Goal: Transaction & Acquisition: Purchase product/service

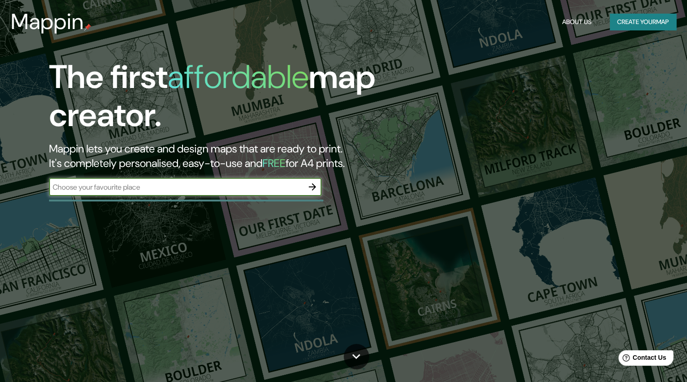
click at [610, 18] on button "Create your map" at bounding box center [643, 22] width 66 height 17
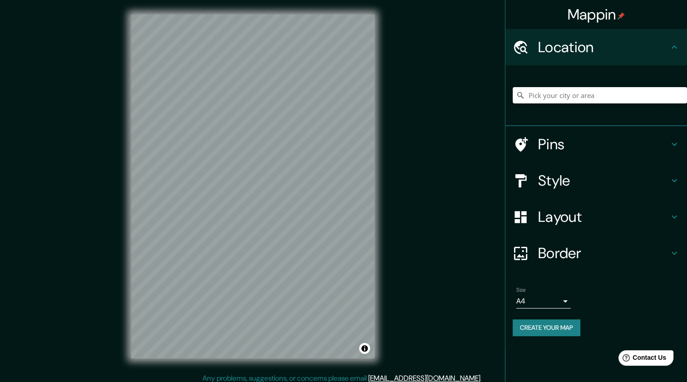
click at [541, 97] on input "Pick your city or area" at bounding box center [599, 95] width 174 height 16
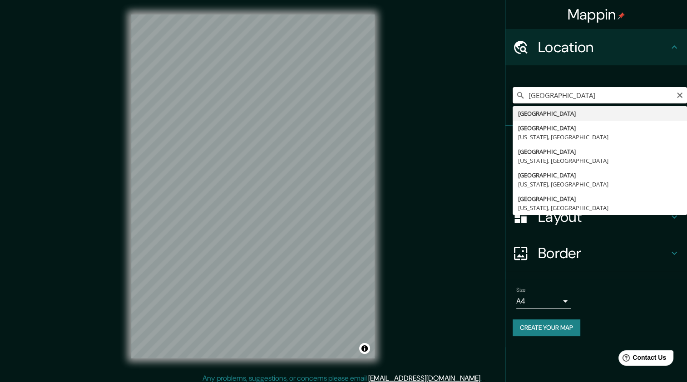
drag, startPoint x: 554, startPoint y: 97, endPoint x: 478, endPoint y: 93, distance: 75.5
click at [478, 93] on div "Mappin Location [GEOGRAPHIC_DATA] [GEOGRAPHIC_DATA] [GEOGRAPHIC_DATA] [US_STATE…" at bounding box center [343, 194] width 687 height 388
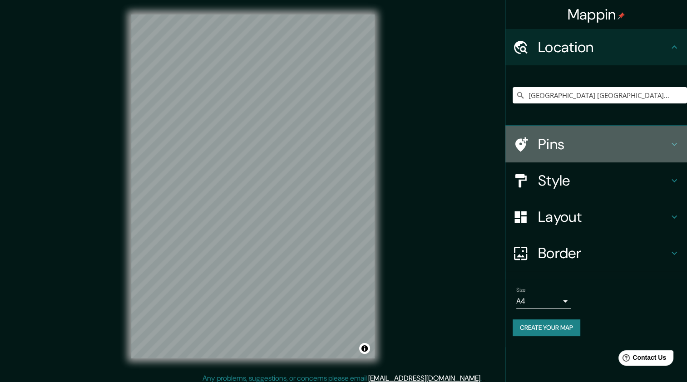
click at [557, 142] on h4 "Pins" at bounding box center [603, 144] width 131 height 18
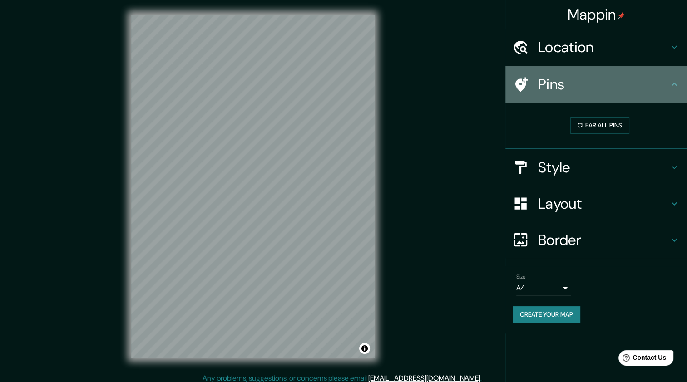
click at [534, 88] on div at bounding box center [524, 85] width 25 height 16
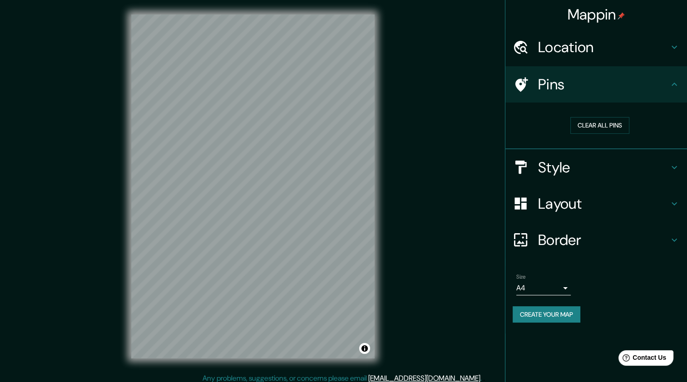
click at [672, 80] on icon at bounding box center [674, 84] width 11 height 11
click at [677, 86] on icon at bounding box center [674, 84] width 11 height 11
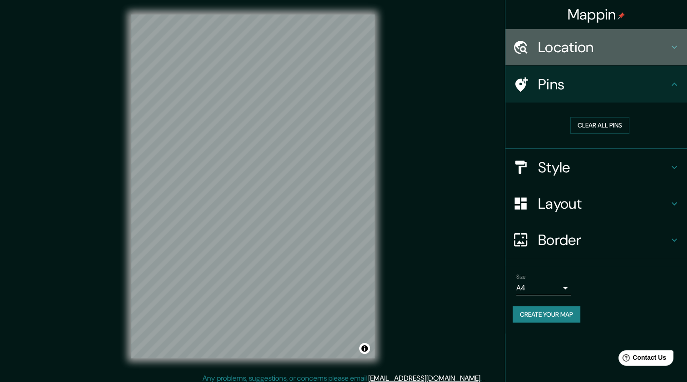
click at [674, 48] on icon at bounding box center [673, 47] width 5 height 3
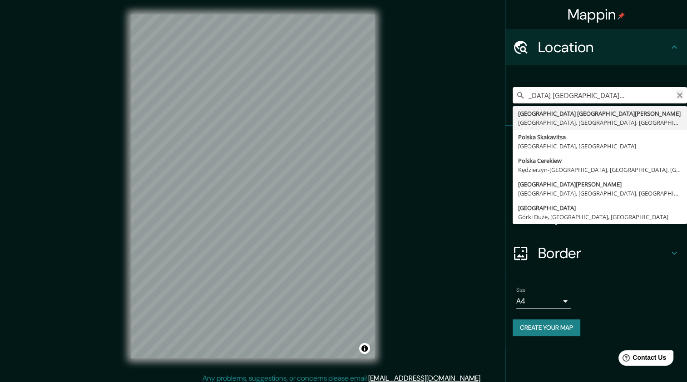
scroll to position [0, 50]
drag, startPoint x: 528, startPoint y: 97, endPoint x: 646, endPoint y: 98, distance: 118.5
click at [646, 98] on input "[GEOGRAPHIC_DATA] [GEOGRAPHIC_DATA][PERSON_NAME], [GEOGRAPHIC_DATA], [GEOGRAPHI…" at bounding box center [599, 95] width 174 height 16
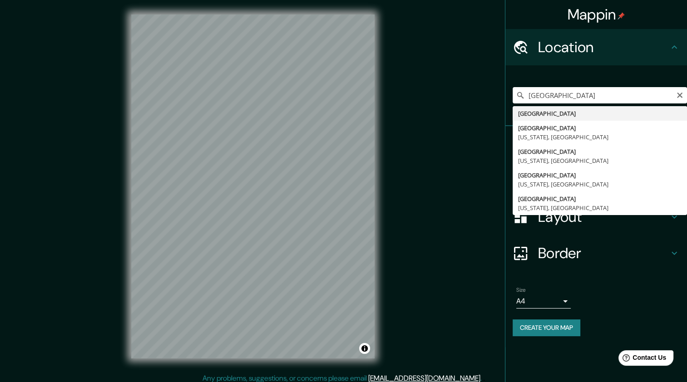
type input "[GEOGRAPHIC_DATA]"
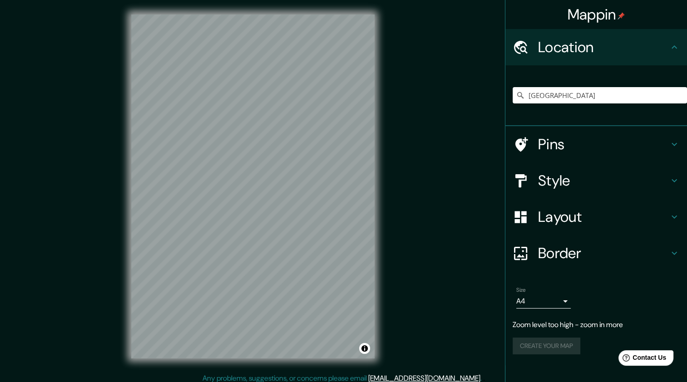
click at [572, 213] on h4 "Layout" at bounding box center [603, 217] width 131 height 18
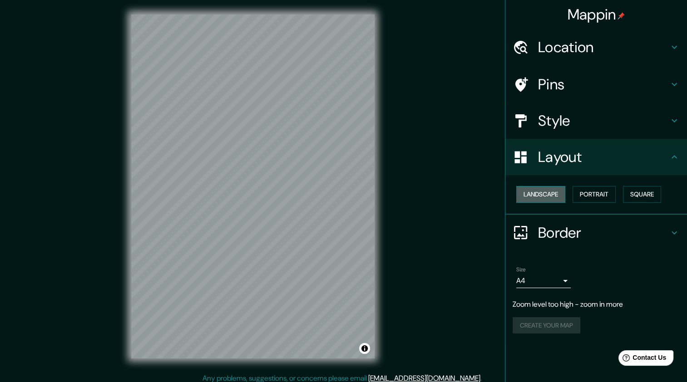
click at [544, 196] on button "Landscape" at bounding box center [540, 194] width 49 height 17
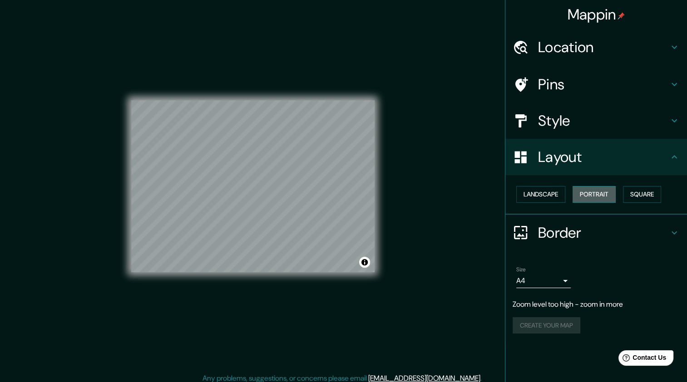
click at [586, 194] on button "Portrait" at bounding box center [593, 194] width 43 height 17
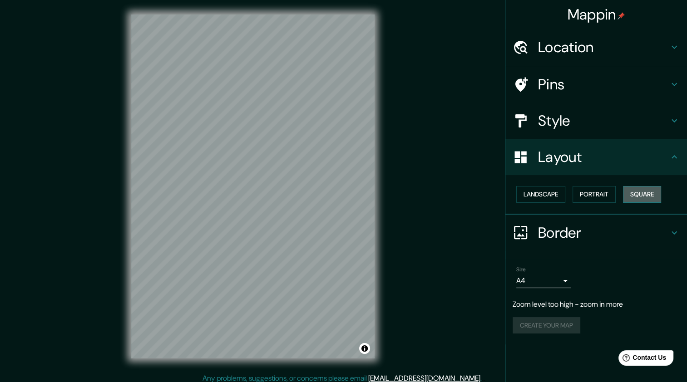
click at [638, 193] on button "Square" at bounding box center [642, 194] width 38 height 17
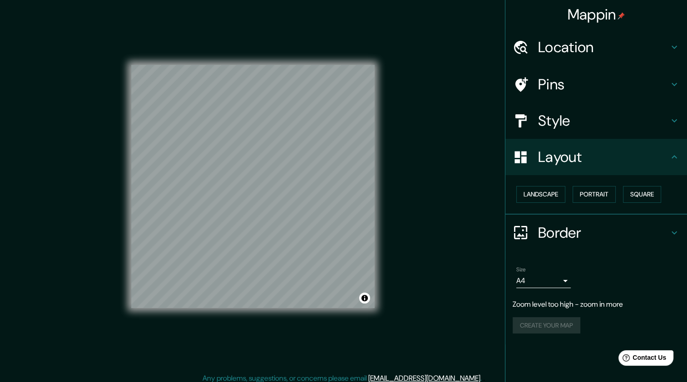
click at [559, 119] on h4 "Style" at bounding box center [603, 121] width 131 height 18
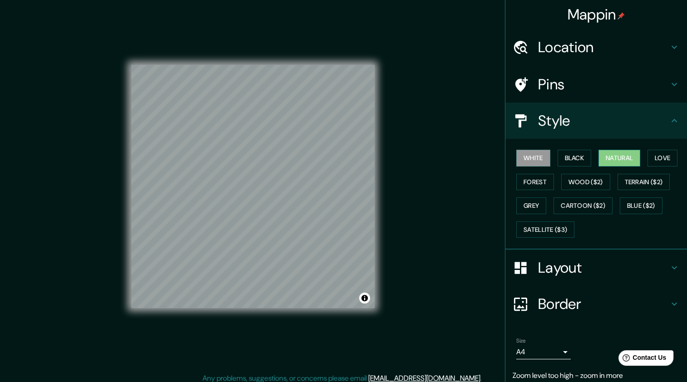
click at [617, 157] on button "Natural" at bounding box center [619, 158] width 42 height 17
click at [530, 180] on button "Forest" at bounding box center [535, 182] width 38 height 17
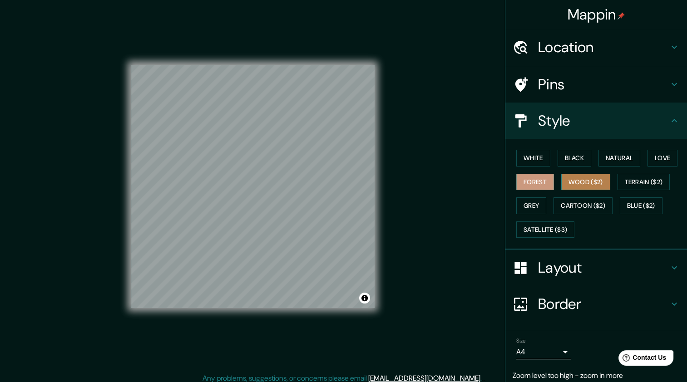
click at [568, 182] on button "Wood ($2)" at bounding box center [585, 182] width 49 height 17
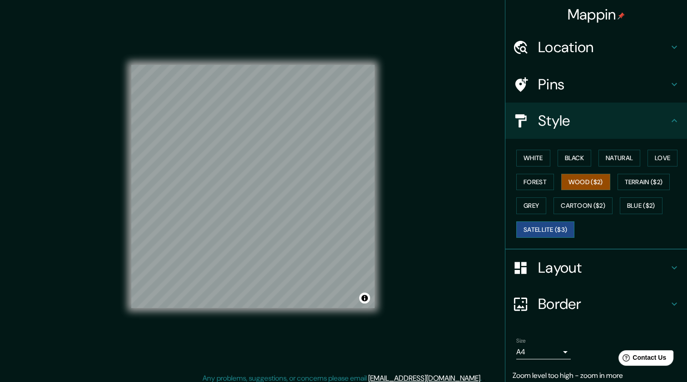
click at [546, 230] on button "Satellite ($3)" at bounding box center [545, 229] width 58 height 17
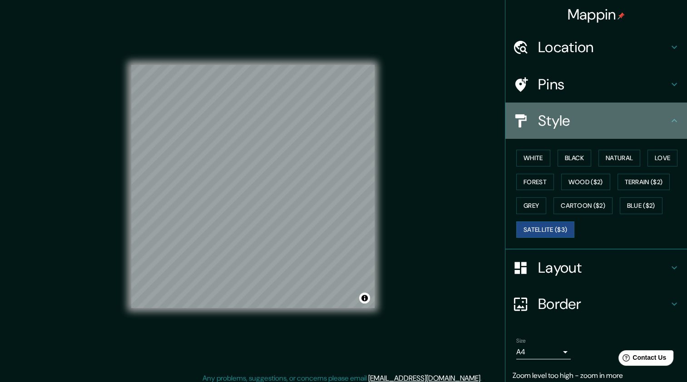
click at [669, 119] on icon at bounding box center [674, 120] width 11 height 11
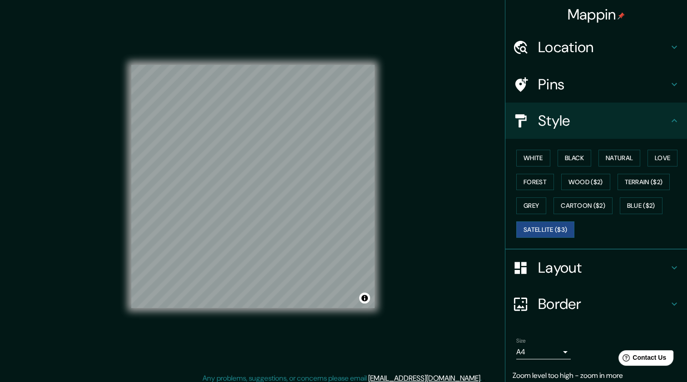
click at [550, 87] on h4 "Pins" at bounding box center [603, 84] width 131 height 18
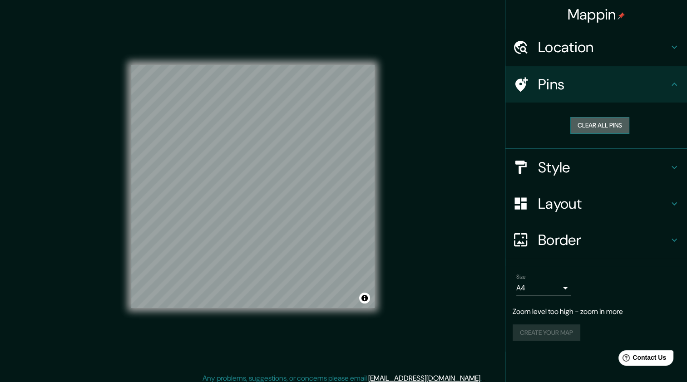
click at [593, 128] on button "Clear all pins" at bounding box center [599, 125] width 59 height 17
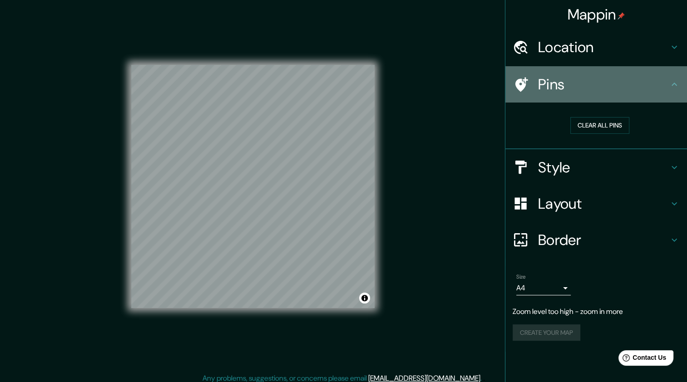
click at [538, 81] on h4 "Pins" at bounding box center [603, 84] width 131 height 18
drag, startPoint x: 518, startPoint y: 88, endPoint x: 477, endPoint y: 93, distance: 40.8
click at [494, 90] on div "Mappin Location [GEOGRAPHIC_DATA] Pins Clear all pins Style Layout Border Choos…" at bounding box center [343, 194] width 687 height 388
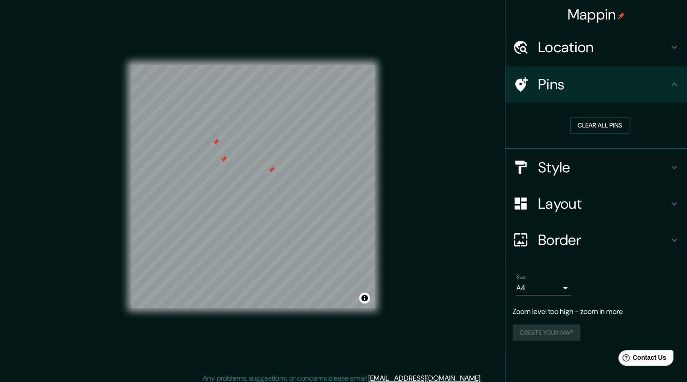
drag, startPoint x: 374, startPoint y: 131, endPoint x: 391, endPoint y: 167, distance: 40.0
click at [391, 167] on div "Mappin Location [GEOGRAPHIC_DATA] Pins Clear all pins Style Layout Border Choos…" at bounding box center [343, 194] width 687 height 388
